Goal: Navigation & Orientation: Find specific page/section

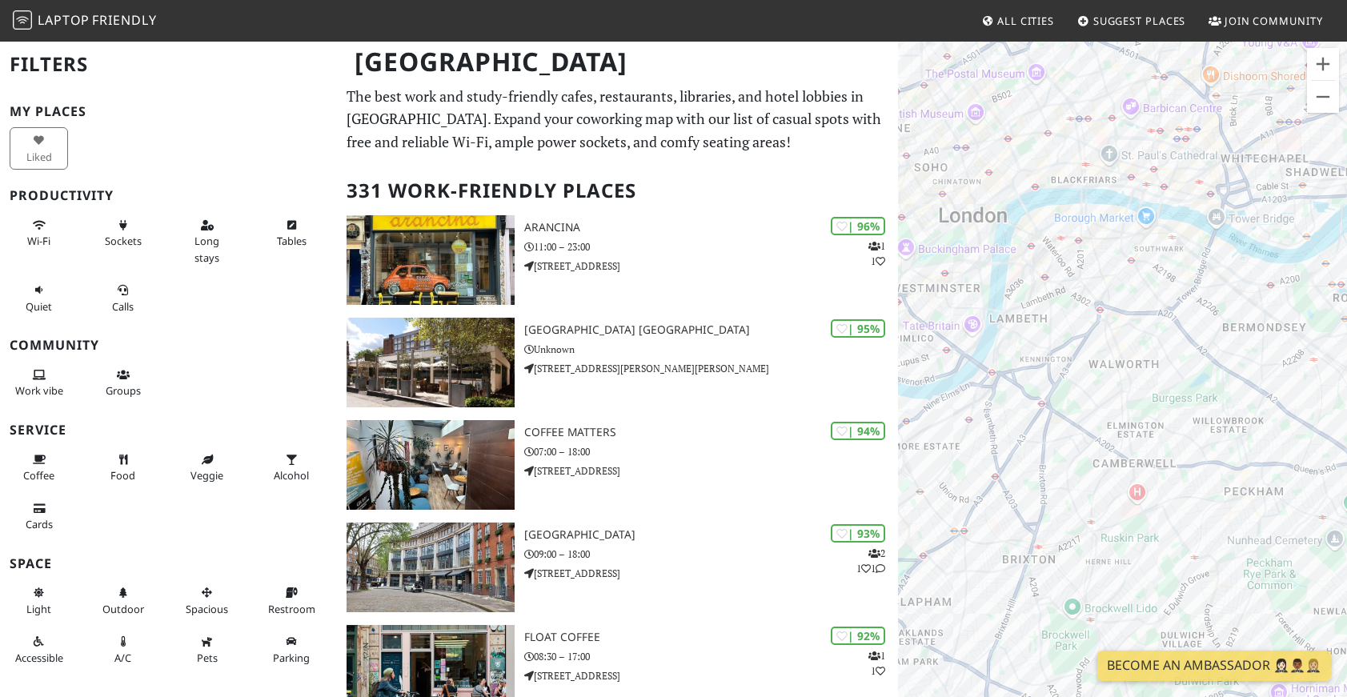
drag, startPoint x: 1213, startPoint y: 517, endPoint x: 1155, endPoint y: 194, distance: 328.5
click at [1186, 212] on div "To navigate, press the arrow keys." at bounding box center [1122, 388] width 449 height 697
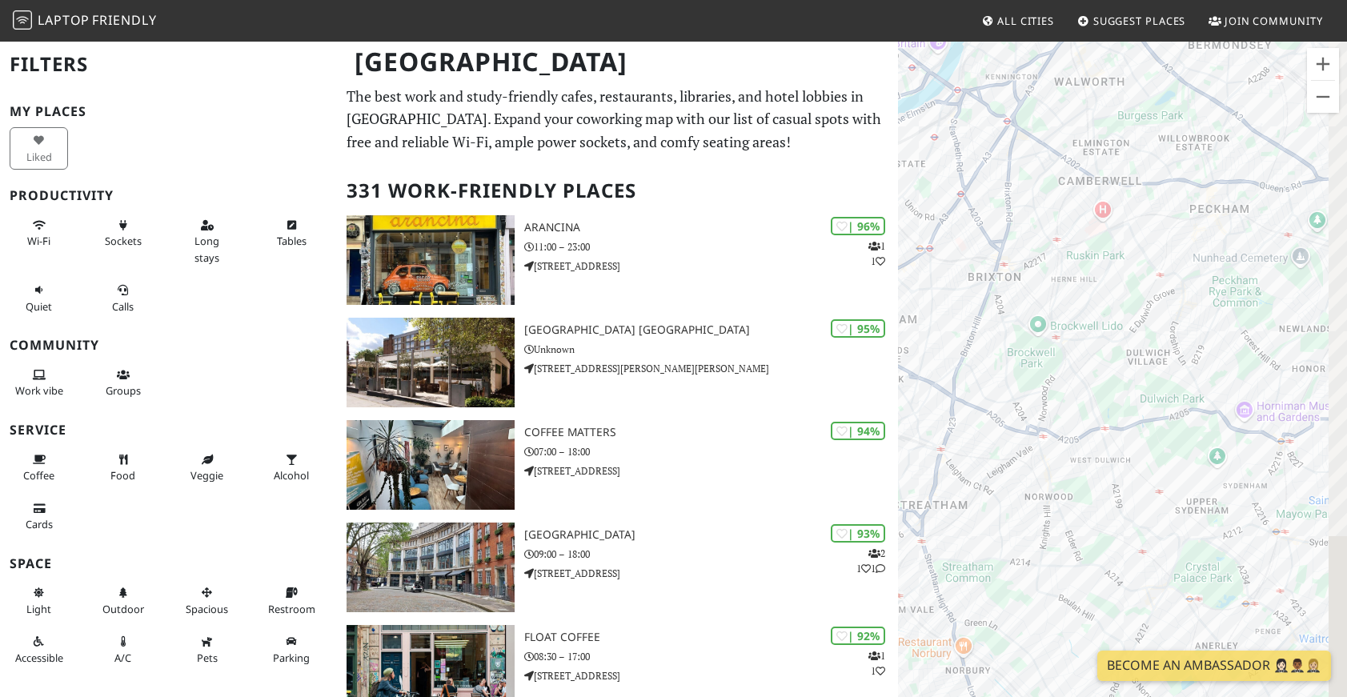
drag, startPoint x: 1226, startPoint y: 357, endPoint x: 1133, endPoint y: 347, distance: 93.4
click at [1133, 347] on div "To navigate, press the arrow keys." at bounding box center [1122, 388] width 449 height 697
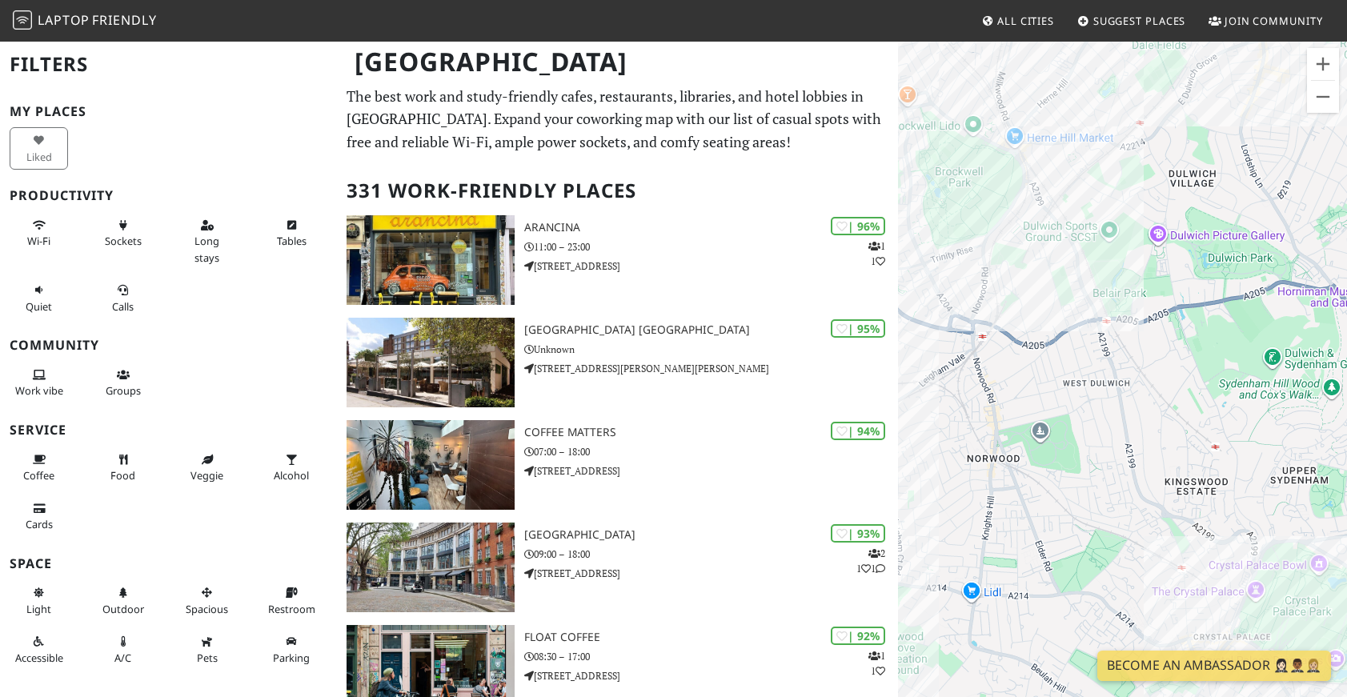
drag, startPoint x: 1117, startPoint y: 478, endPoint x: 1326, endPoint y: 455, distance: 209.3
click at [1326, 455] on div "To navigate, press the arrow keys." at bounding box center [1122, 388] width 449 height 697
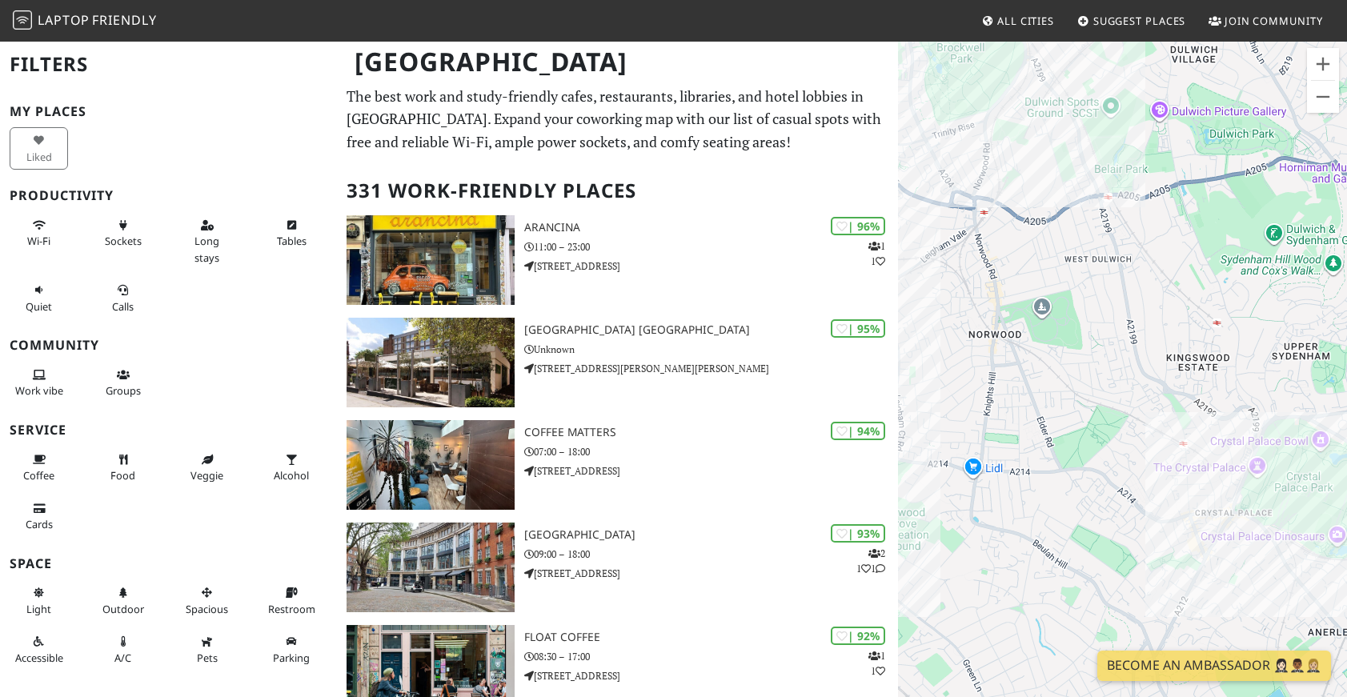
drag, startPoint x: 1253, startPoint y: 457, endPoint x: 1251, endPoint y: 331, distance: 125.7
click at [1251, 331] on div "To navigate, press the arrow keys." at bounding box center [1122, 388] width 449 height 697
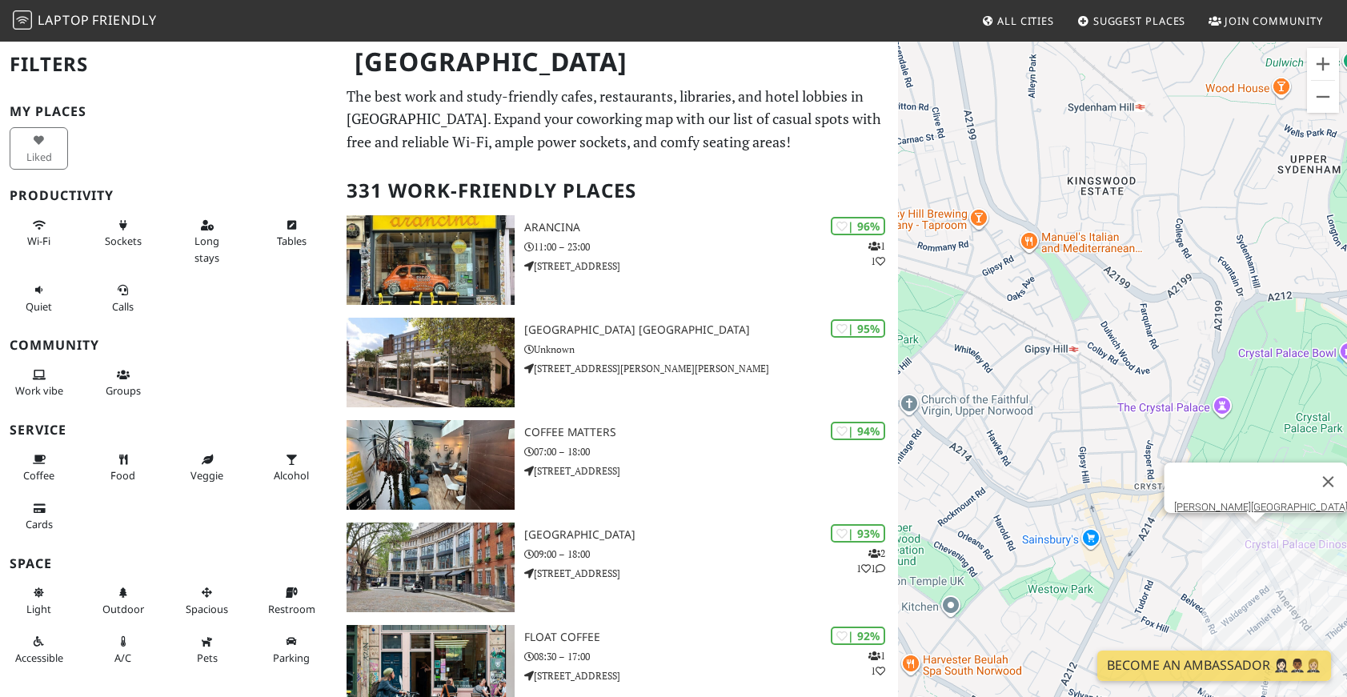
click at [1258, 532] on div "To navigate, press the arrow keys. Paxton Centre" at bounding box center [1122, 388] width 449 height 697
click at [1237, 502] on link "[PERSON_NAME][GEOGRAPHIC_DATA]" at bounding box center [1261, 507] width 174 height 12
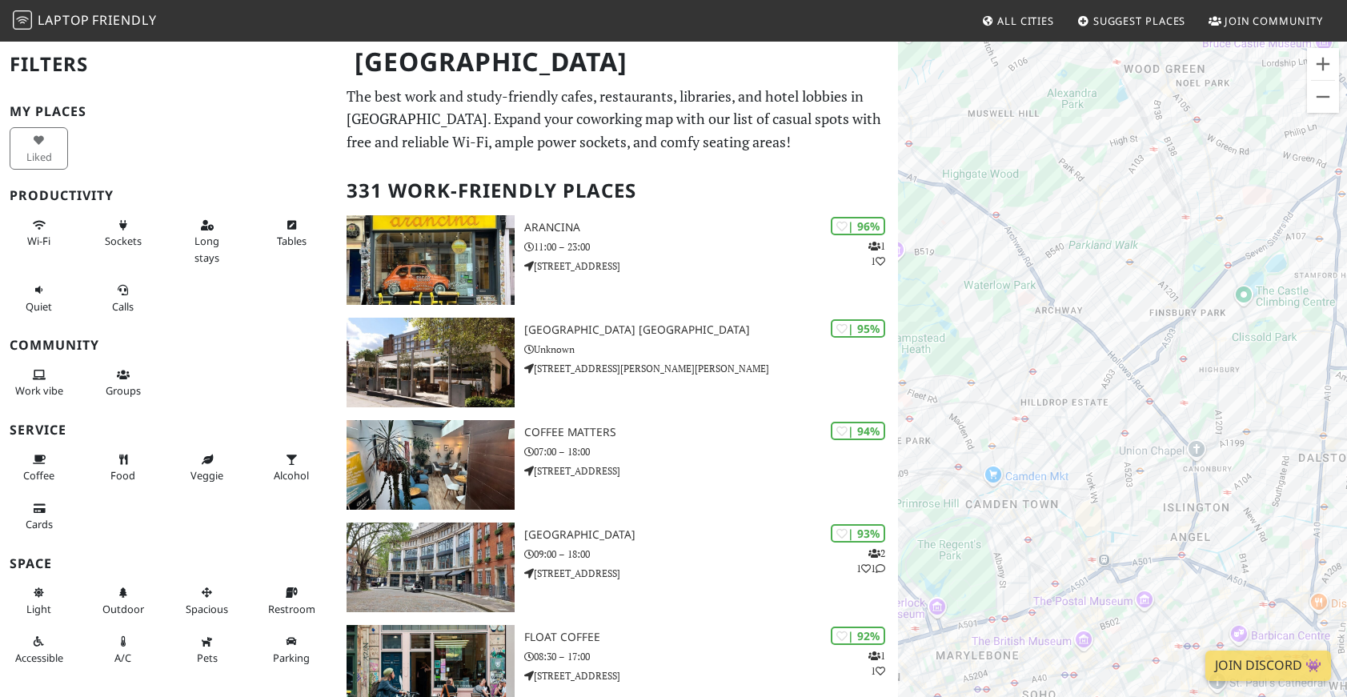
drag, startPoint x: 1186, startPoint y: 476, endPoint x: 1178, endPoint y: 143, distance: 333.1
click at [1186, 251] on div "To navigate, press the arrow keys." at bounding box center [1122, 388] width 449 height 697
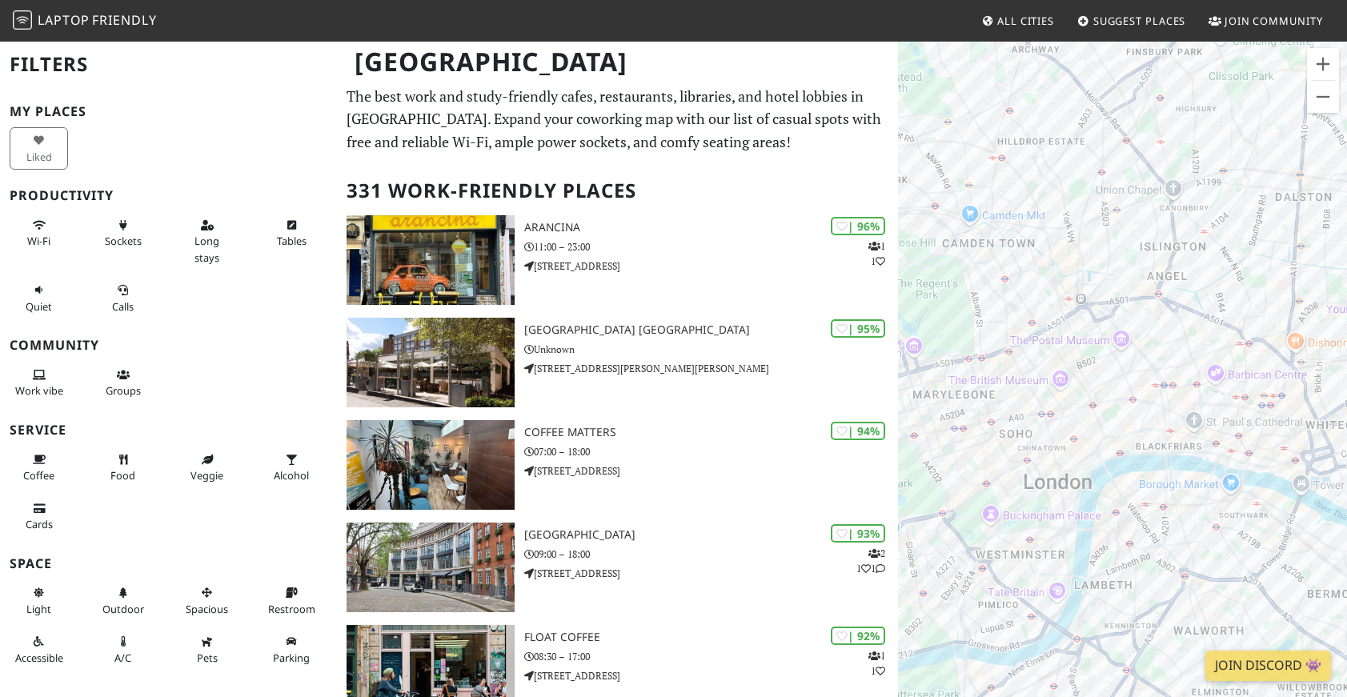
drag, startPoint x: 1169, startPoint y: 436, endPoint x: 1131, endPoint y: 151, distance: 287.4
click at [1131, 159] on div "To navigate, press the arrow keys." at bounding box center [1122, 388] width 449 height 697
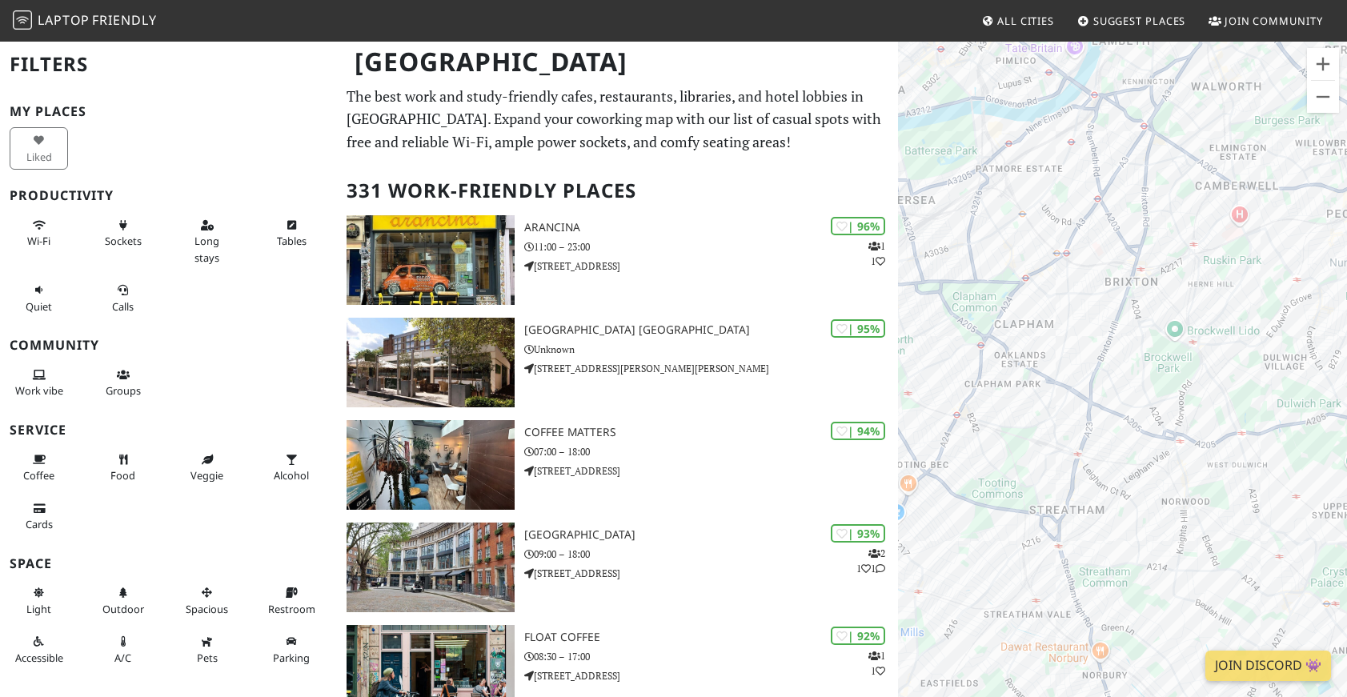
drag, startPoint x: 1044, startPoint y: 572, endPoint x: 1178, endPoint y: 407, distance: 212.2
click at [1177, 409] on div "To navigate, press the arrow keys." at bounding box center [1122, 388] width 449 height 697
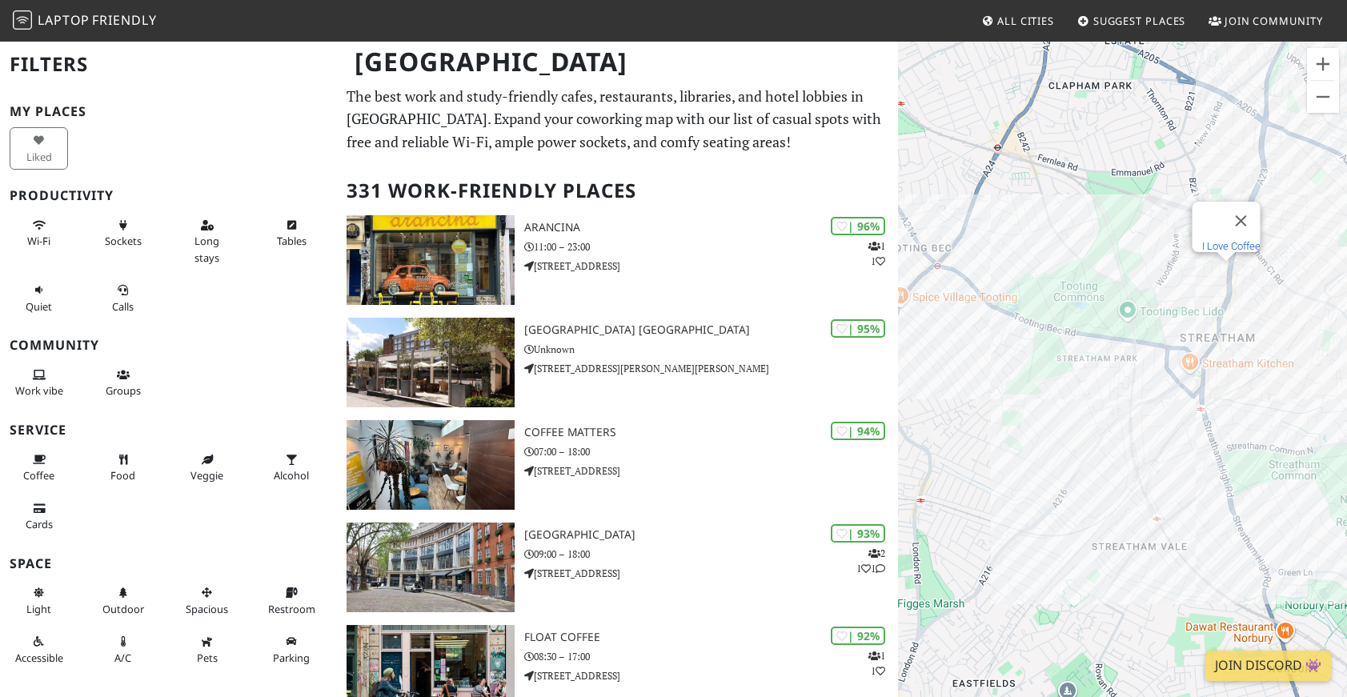
click at [1223, 240] on link "I Love Coffee" at bounding box center [1231, 246] width 58 height 12
